Goal: Information Seeking & Learning: Learn about a topic

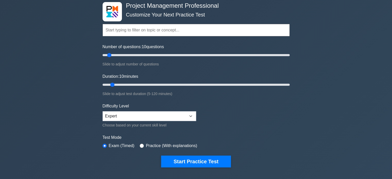
scroll to position [25, 0]
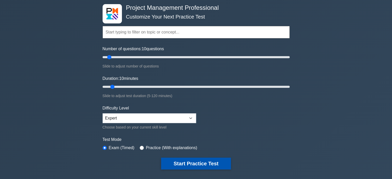
click at [181, 165] on button "Start Practice Test" at bounding box center [196, 164] width 70 height 12
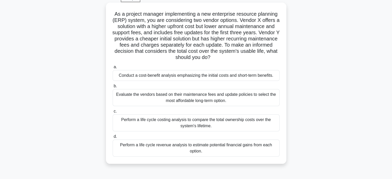
scroll to position [27, 0]
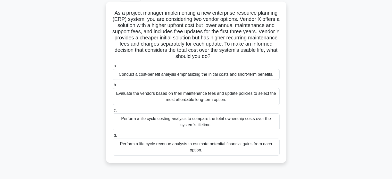
click at [161, 98] on div "Evaluate the vendors based on their maintenance fees and update policies to sel…" at bounding box center [196, 96] width 167 height 17
click at [113, 87] on input "b. Evaluate the vendors based on their maintenance fees and update policies to …" at bounding box center [113, 85] width 0 height 3
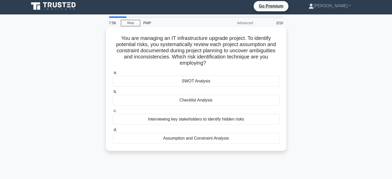
scroll to position [0, 0]
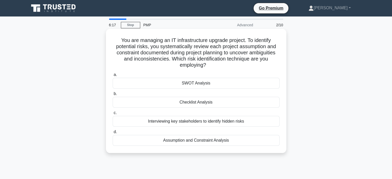
click at [196, 143] on div "Assumption and Constraint Analysis" at bounding box center [196, 140] width 167 height 11
click at [113, 134] on input "d. Assumption and Constraint Analysis" at bounding box center [113, 131] width 0 height 3
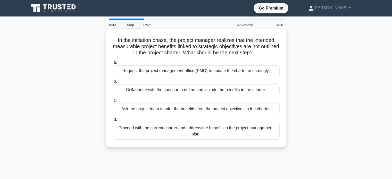
click at [182, 92] on div "Collaborate with the sponsor to define and include the benefits in the charter." at bounding box center [196, 90] width 167 height 11
click at [113, 83] on input "b. Collaborate with the sponsor to define and include the benefits in the chart…" at bounding box center [113, 81] width 0 height 3
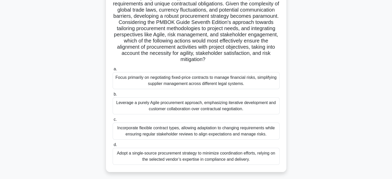
scroll to position [69, 0]
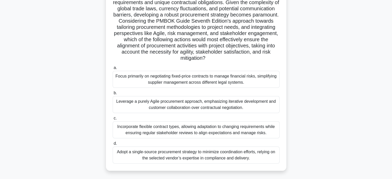
click at [187, 105] on div "Leverage a purely Agile procurement approach, emphasizing iterative development…" at bounding box center [196, 104] width 167 height 17
click at [113, 95] on input "b. Leverage a purely Agile procurement approach, emphasizing iterative developm…" at bounding box center [113, 93] width 0 height 3
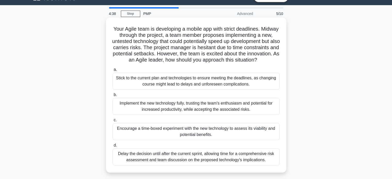
scroll to position [12, 0]
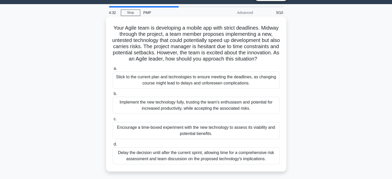
click at [179, 134] on div "Encourage a time-boxed experiment with the new technology to assess its viabili…" at bounding box center [196, 130] width 167 height 17
click at [113, 121] on input "c. Encourage a time-boxed experiment with the new technology to assess its viab…" at bounding box center [113, 119] width 0 height 3
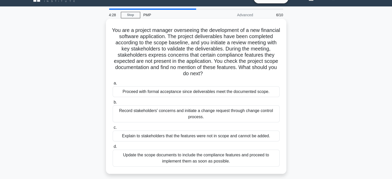
scroll to position [10, 0]
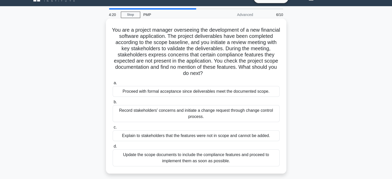
click at [163, 115] on div "Record stakeholders' concerns and initiate a change request through change cont…" at bounding box center [196, 113] width 167 height 17
click at [113, 104] on input "b. Record stakeholders' concerns and initiate a change request through change c…" at bounding box center [113, 102] width 0 height 3
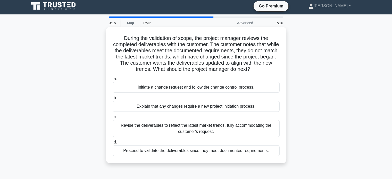
scroll to position [0, 0]
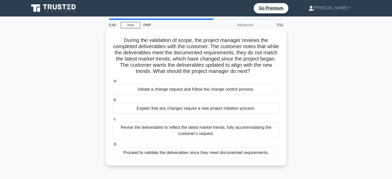
click at [192, 92] on div "Initiate a change request and follow the change control process." at bounding box center [196, 89] width 167 height 11
click at [113, 83] on input "a. Initiate a change request and follow the change control process." at bounding box center [113, 80] width 0 height 3
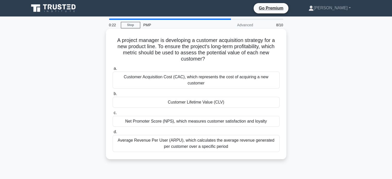
click at [183, 116] on div "Net Promoter Score (NPS), which measures customer satisfaction and loyalty" at bounding box center [196, 121] width 167 height 11
click at [113, 115] on input "c. Net Promoter Score (NPS), which measures customer satisfaction and loyalty" at bounding box center [113, 112] width 0 height 3
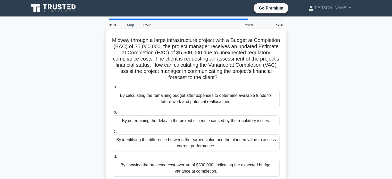
click at [174, 123] on div "By determining the delay in the project schedule caused by the regulatory issue…" at bounding box center [196, 120] width 167 height 11
click at [113, 114] on input "b. By determining the delay in the project schedule caused by the regulatory is…" at bounding box center [113, 112] width 0 height 3
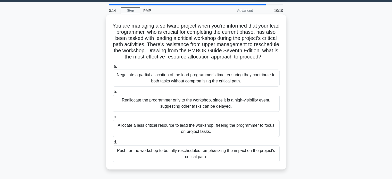
scroll to position [15, 0]
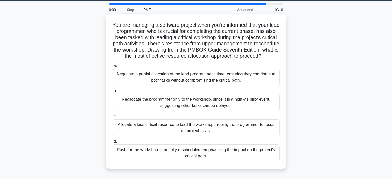
click at [171, 84] on div "Negotiate a partial allocation of the lead programmer's time, ensuring they con…" at bounding box center [196, 77] width 167 height 17
click at [113, 68] on input "a. Negotiate a partial allocation of the lead programmer's time, ensuring they …" at bounding box center [113, 65] width 0 height 3
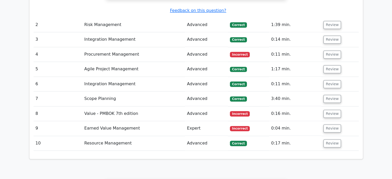
scroll to position [799, 0]
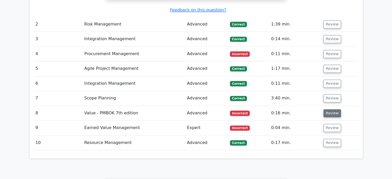
click at [328, 109] on button "Review" at bounding box center [332, 113] width 18 height 8
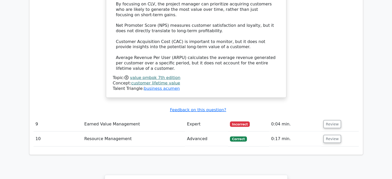
scroll to position [1095, 0]
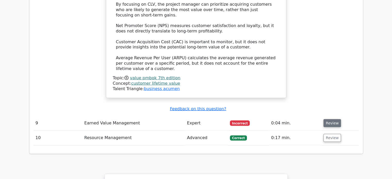
click at [333, 119] on button "Review" at bounding box center [332, 123] width 18 height 8
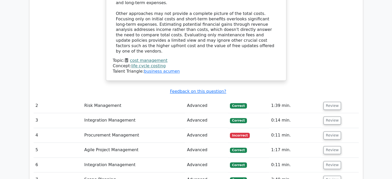
scroll to position [704, 0]
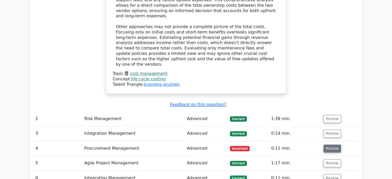
click at [330, 145] on button "Review" at bounding box center [332, 149] width 18 height 8
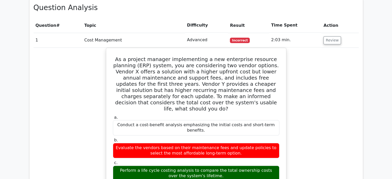
scroll to position [458, 0]
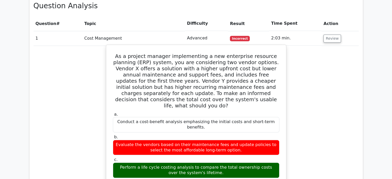
drag, startPoint x: 0, startPoint y: 64, endPoint x: 137, endPoint y: 71, distance: 136.8
click at [137, 71] on h5 "As a project manager implementing a new enterprise resource planning (ERP) syst…" at bounding box center [196, 81] width 168 height 56
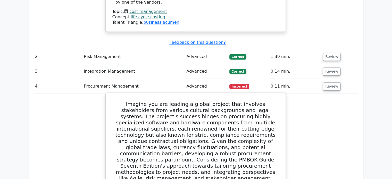
scroll to position [765, 0]
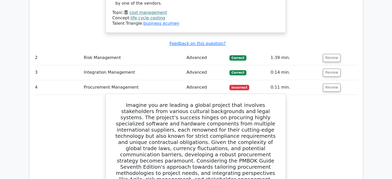
click at [121, 102] on h5 "Imagine you are leading a global project that involves stakeholders from variou…" at bounding box center [196, 154] width 168 height 105
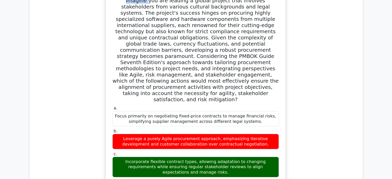
scroll to position [874, 0]
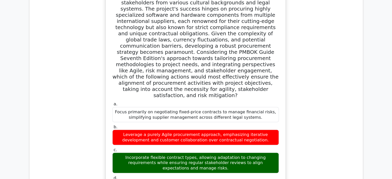
copy div "Imagine you are leading a global project that involves stakeholders from variou…"
click at [223, 153] on div "Incorporate flexible contract types, allowing adaptation to changing requiremen…" at bounding box center [195, 163] width 167 height 21
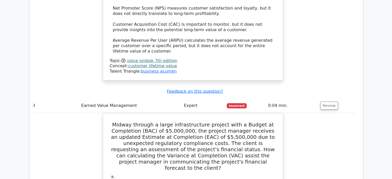
scroll to position [1508, 0]
